Goal: Transaction & Acquisition: Obtain resource

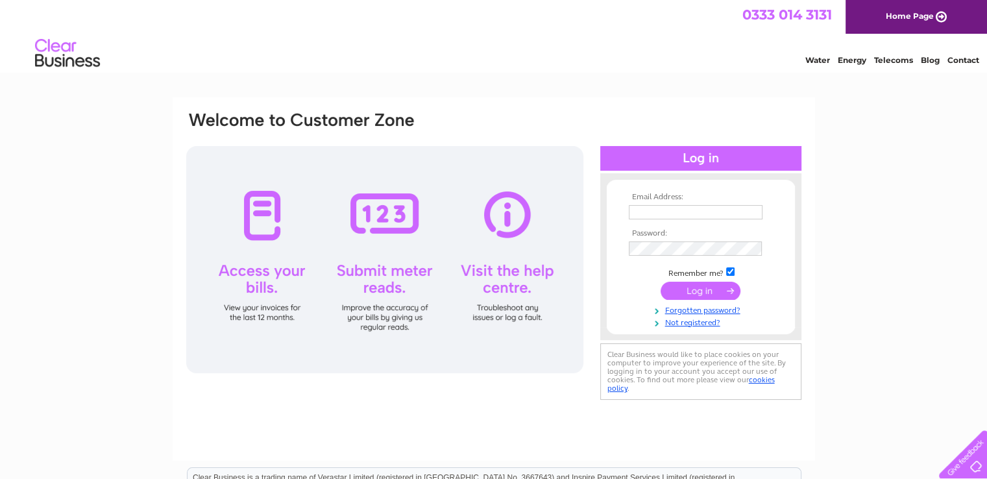
type input "sales@classicalcreations.co.uk"
click at [701, 287] on input "submit" at bounding box center [700, 291] width 80 height 18
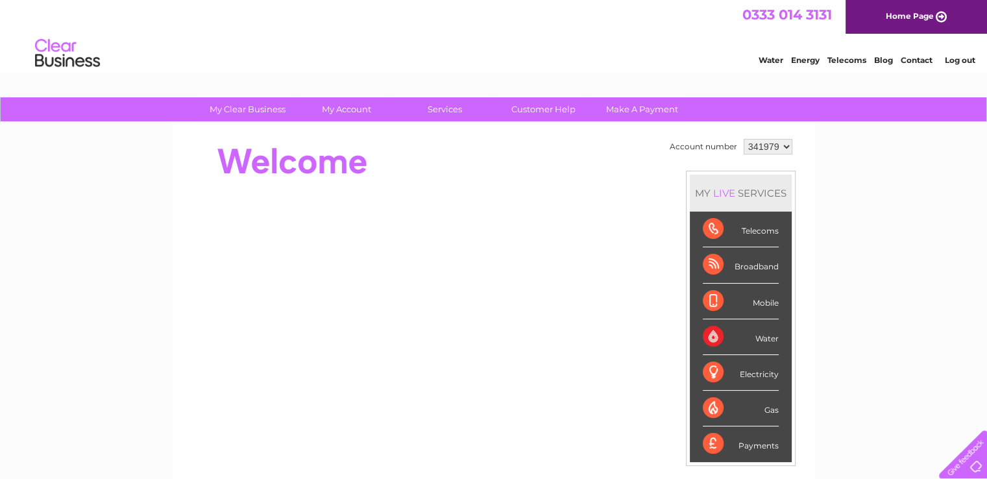
click at [786, 149] on select "341979 346931" at bounding box center [767, 147] width 49 height 16
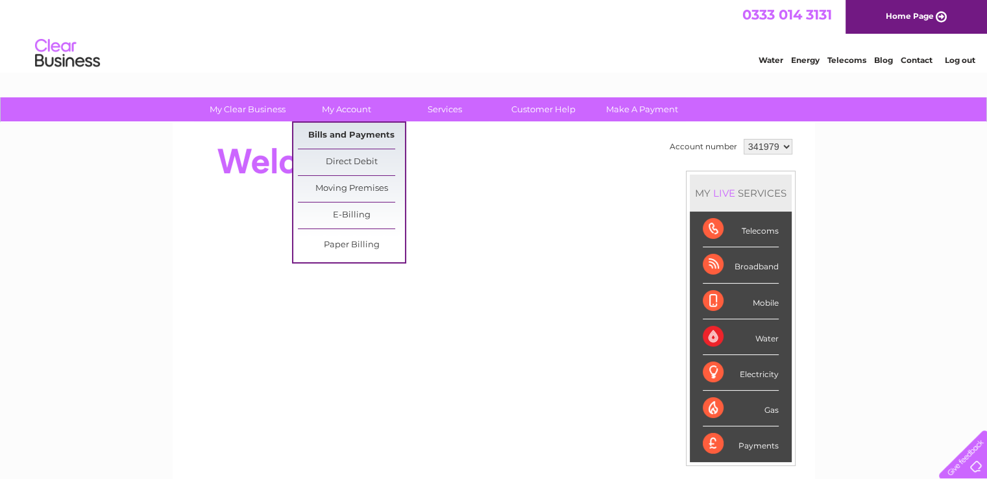
click at [370, 139] on link "Bills and Payments" at bounding box center [351, 136] width 107 height 26
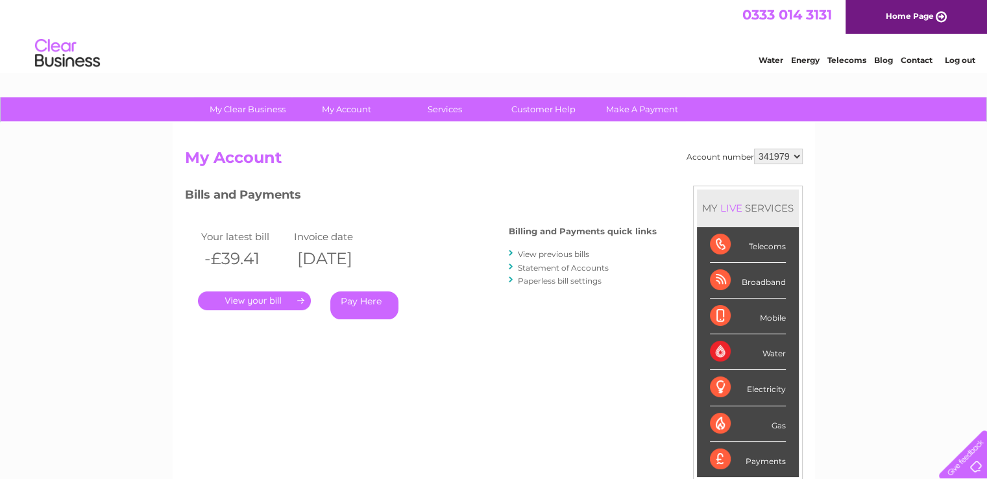
click at [795, 152] on select "341979 346931" at bounding box center [778, 157] width 49 height 16
select select "346931"
click at [754, 149] on select "341979 346931" at bounding box center [778, 157] width 49 height 16
click at [567, 254] on link "View previous bills" at bounding box center [553, 254] width 71 height 10
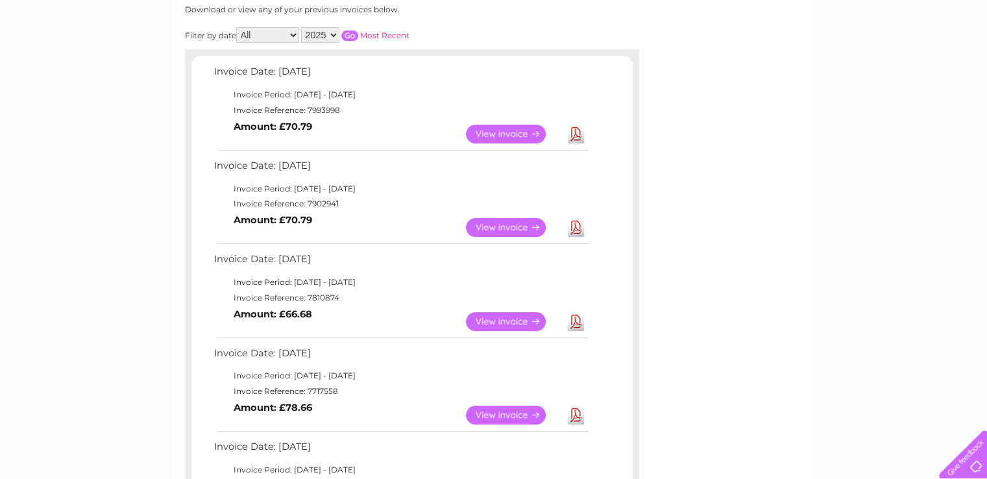
scroll to position [195, 0]
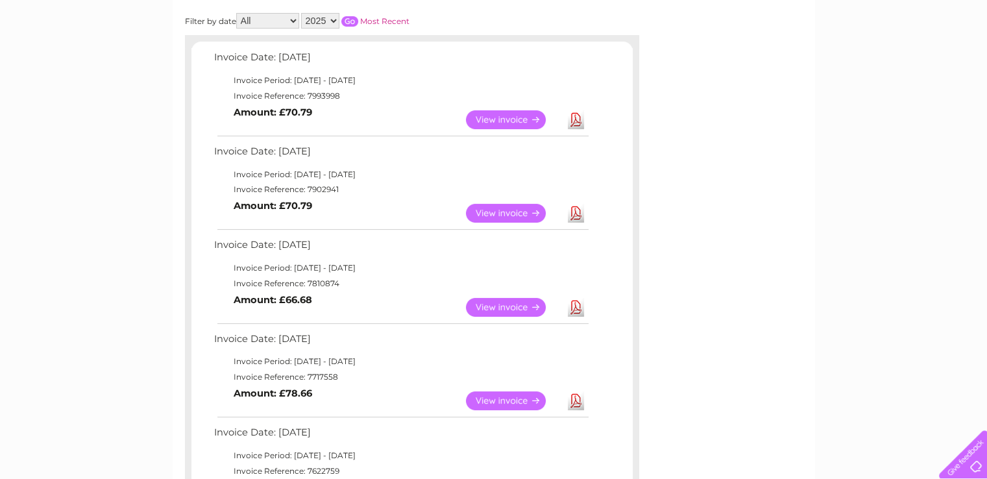
click at [524, 400] on link "View" at bounding box center [513, 400] width 95 height 19
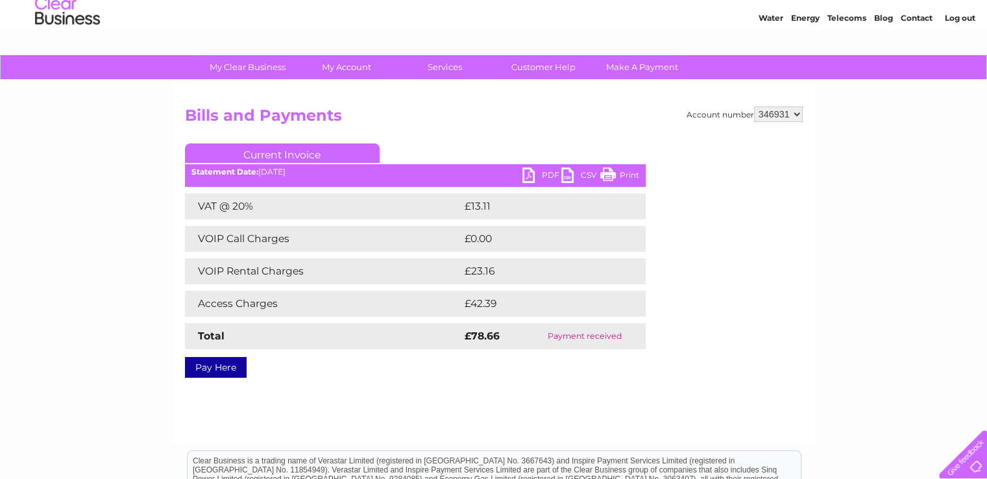
scroll to position [65, 0]
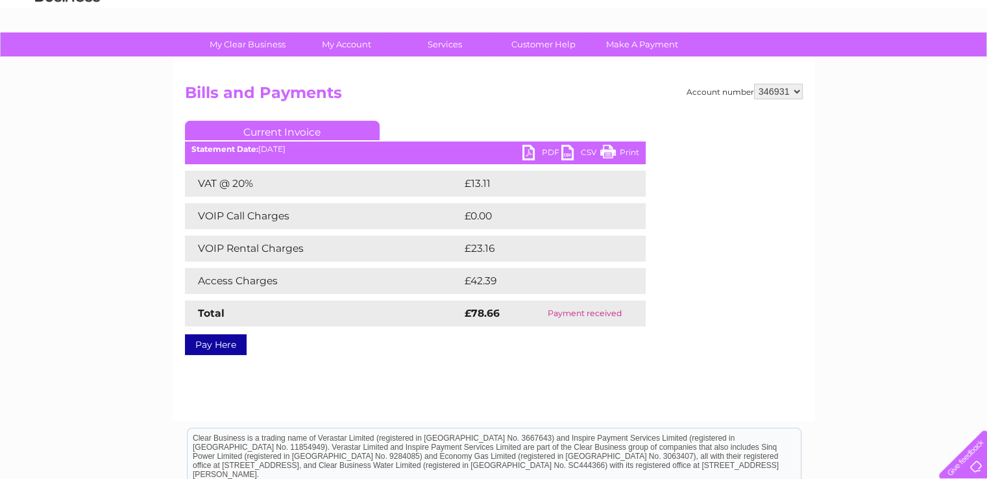
click at [570, 153] on link "CSV" at bounding box center [580, 154] width 39 height 19
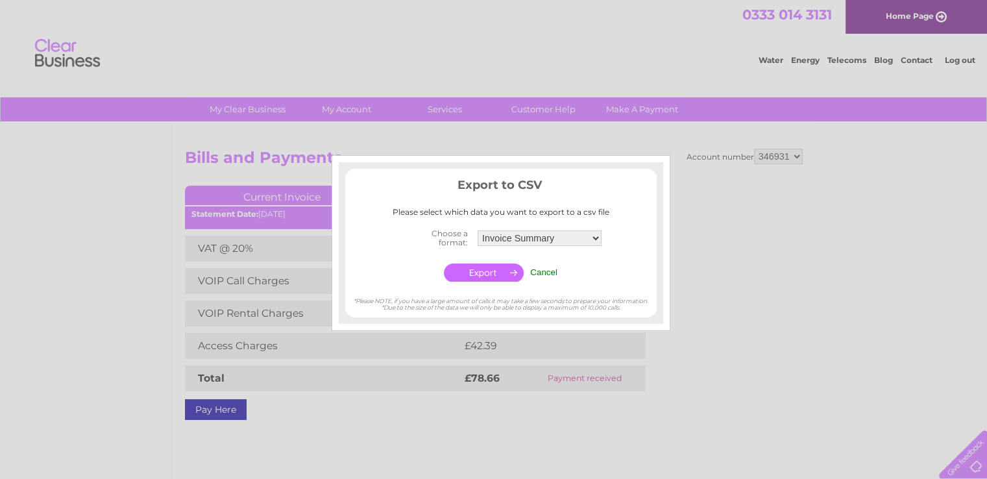
click at [546, 272] on input "Cancel" at bounding box center [543, 272] width 27 height 10
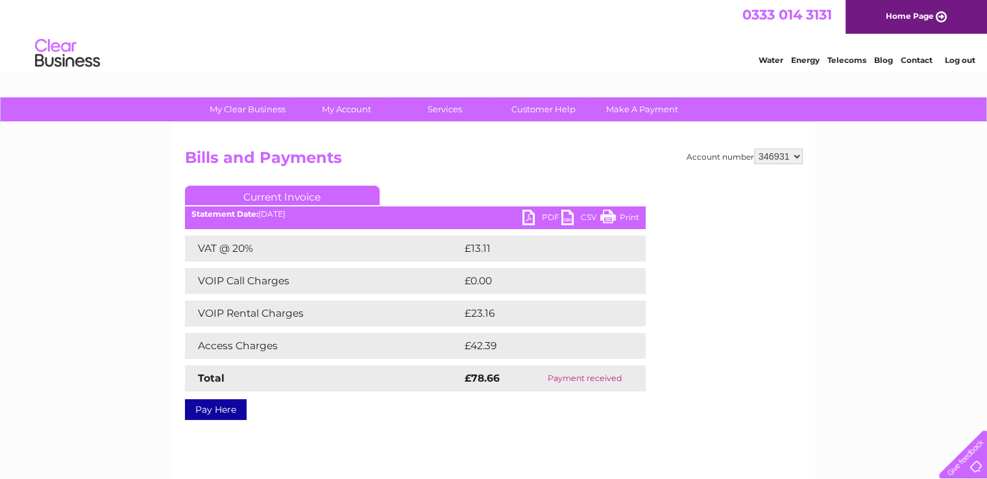
click at [530, 217] on link "PDF" at bounding box center [541, 219] width 39 height 19
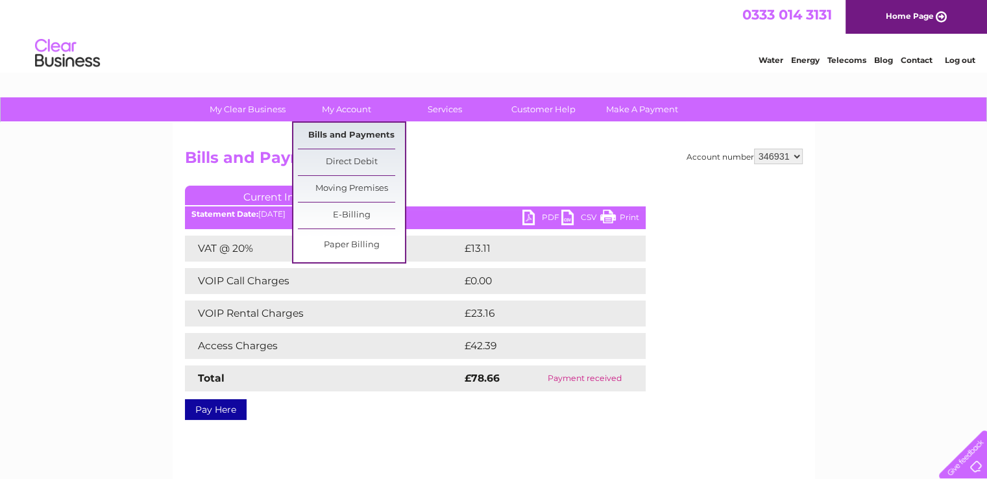
click at [348, 135] on link "Bills and Payments" at bounding box center [351, 136] width 107 height 26
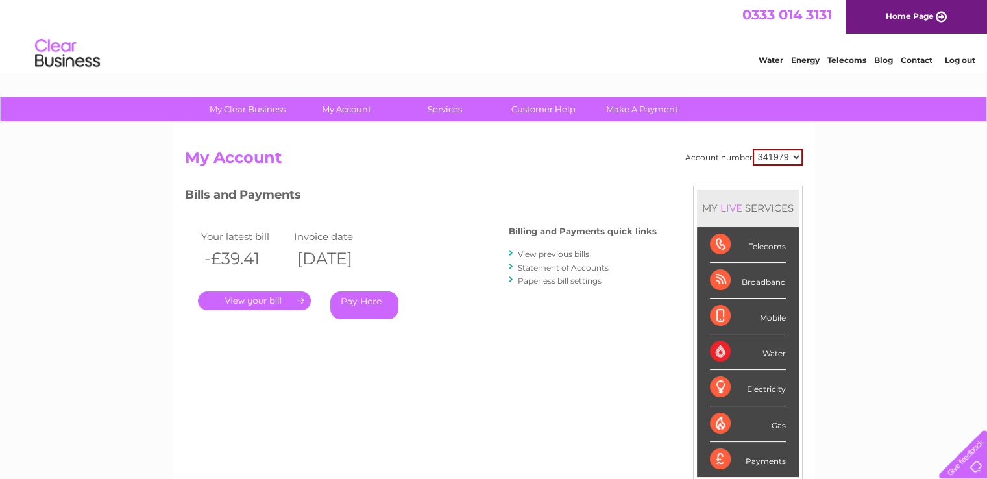
click at [797, 155] on select "341979 346931" at bounding box center [778, 157] width 50 height 17
select select "346931"
click at [753, 149] on select "341979 346931" at bounding box center [778, 157] width 50 height 17
click at [550, 250] on link "View previous bills" at bounding box center [553, 254] width 71 height 10
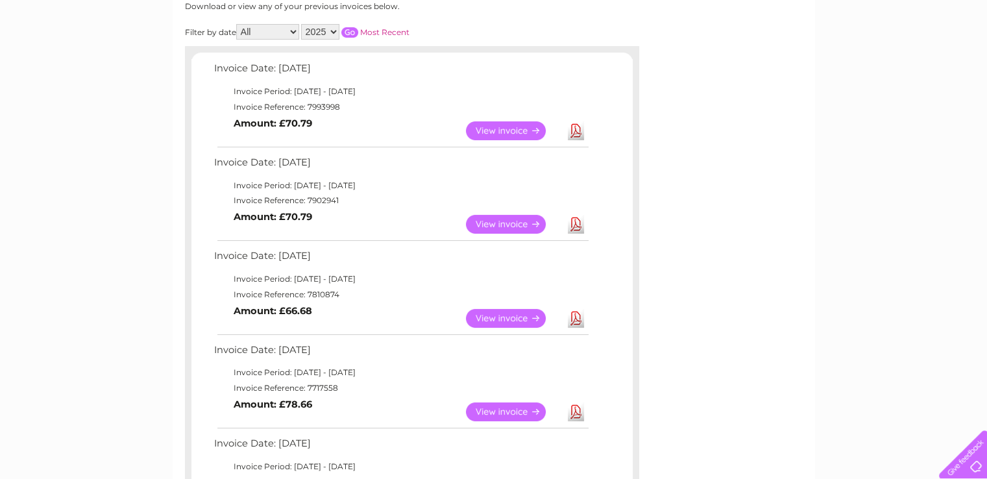
scroll to position [195, 0]
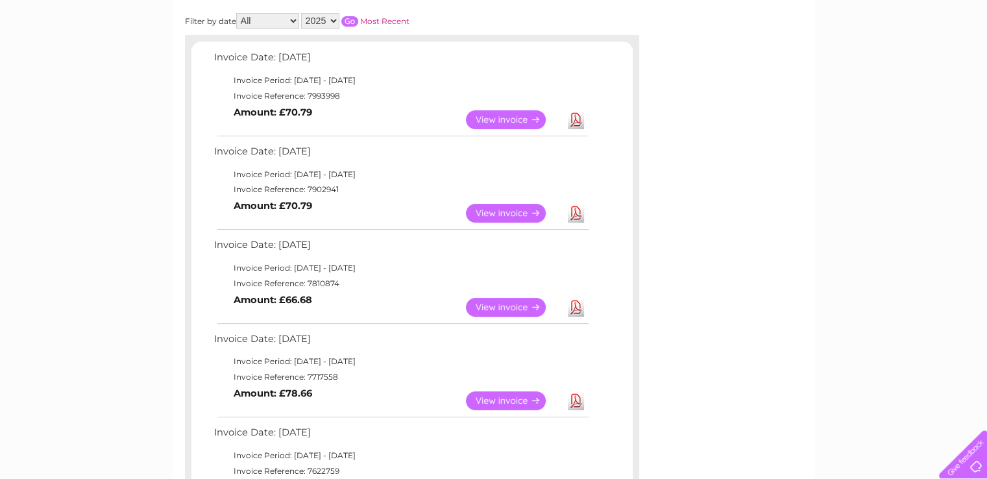
click at [496, 306] on link "View" at bounding box center [513, 307] width 95 height 19
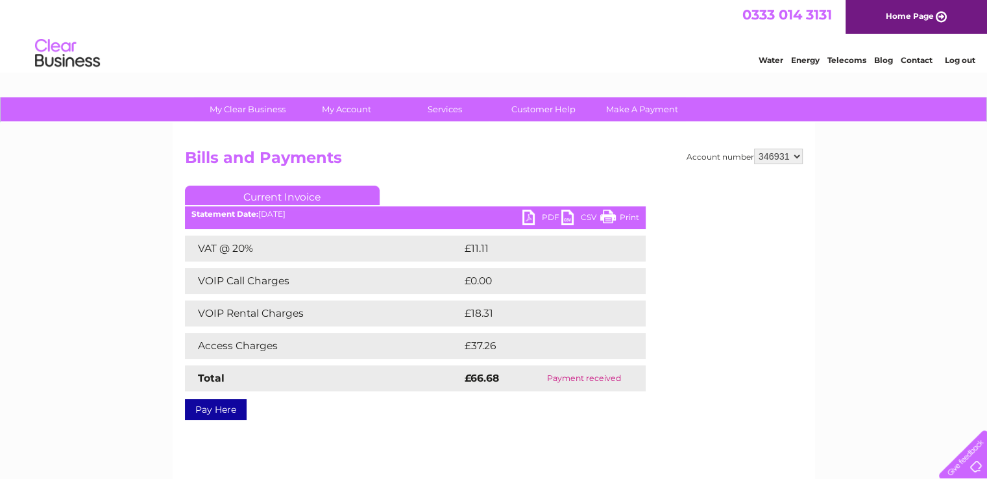
click at [529, 214] on link "PDF" at bounding box center [541, 219] width 39 height 19
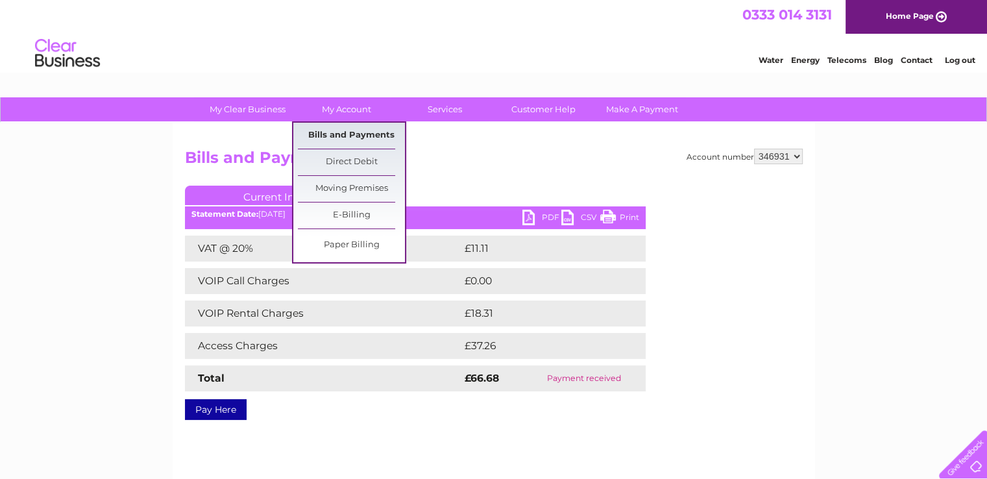
click at [351, 133] on link "Bills and Payments" at bounding box center [351, 136] width 107 height 26
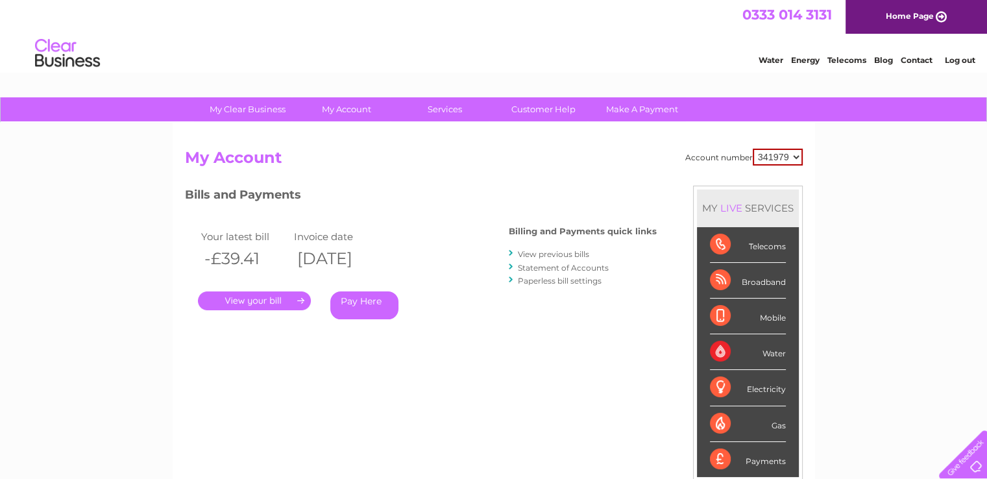
click at [797, 156] on select "341979 346931" at bounding box center [778, 157] width 50 height 17
select select "346931"
click at [753, 149] on select "341979 346931" at bounding box center [778, 157] width 50 height 17
click at [557, 255] on link "View previous bills" at bounding box center [553, 254] width 71 height 10
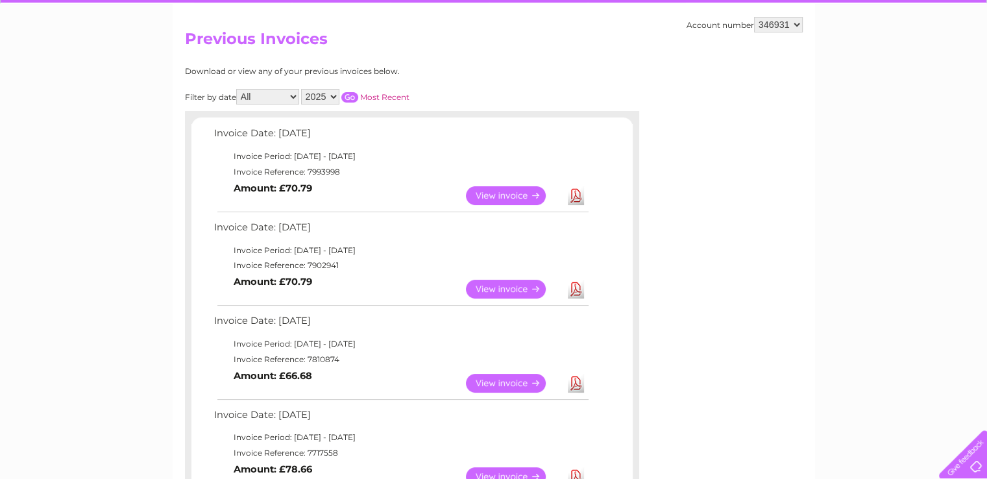
scroll to position [130, 0]
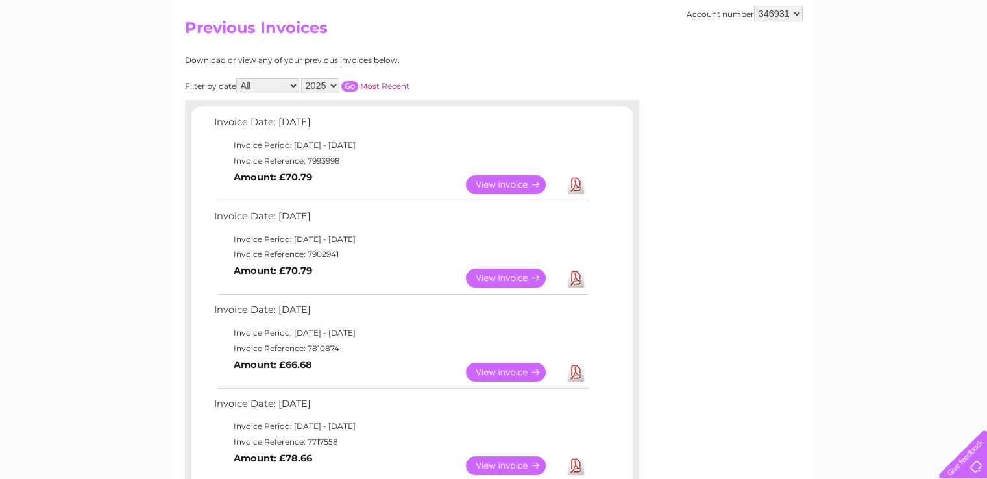
click at [516, 270] on link "View" at bounding box center [513, 278] width 95 height 19
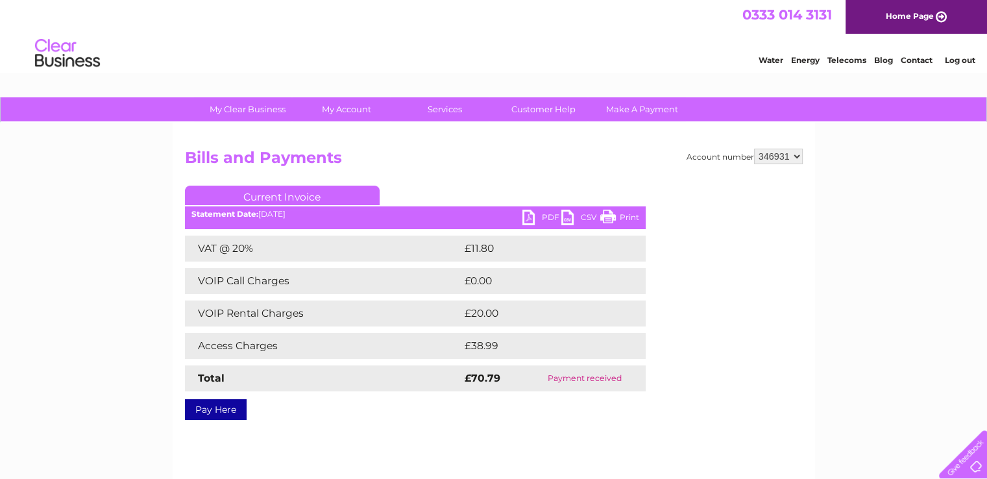
click at [531, 212] on link "PDF" at bounding box center [541, 219] width 39 height 19
click at [524, 215] on link "PDF" at bounding box center [541, 219] width 39 height 19
